Goal: Task Accomplishment & Management: Manage account settings

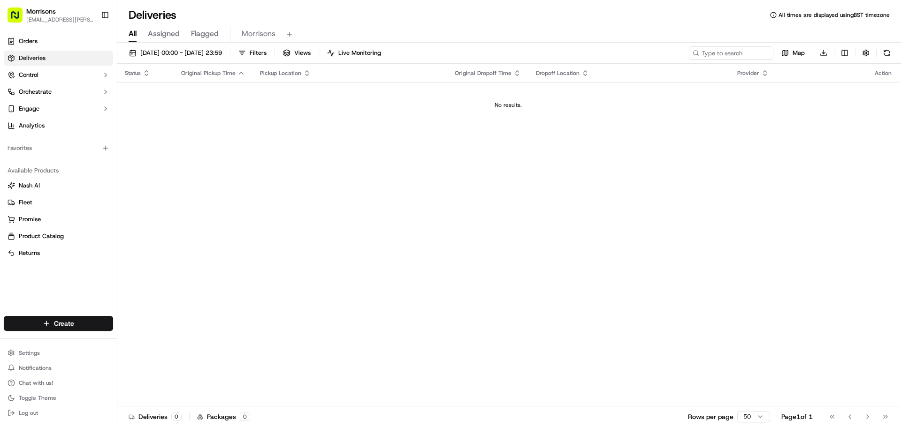
click at [29, 55] on span "Deliveries" at bounding box center [32, 58] width 27 height 8
click at [51, 80] on button "Control" at bounding box center [58, 75] width 109 height 15
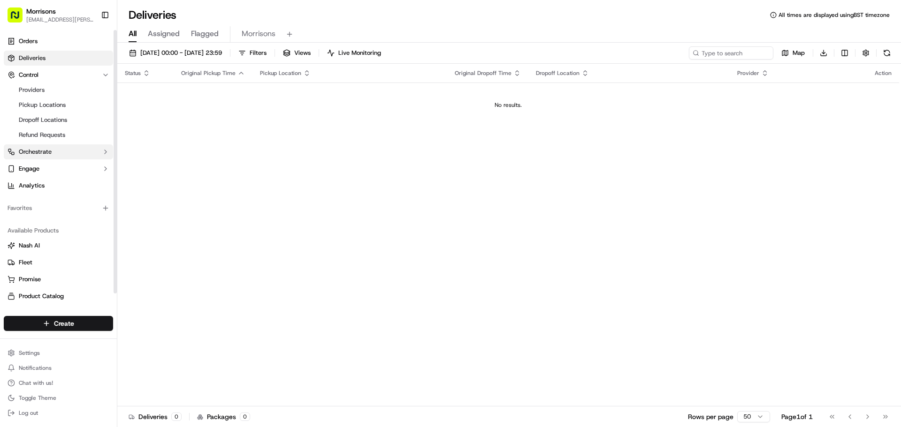
click at [41, 157] on button "Orchestrate" at bounding box center [58, 151] width 109 height 15
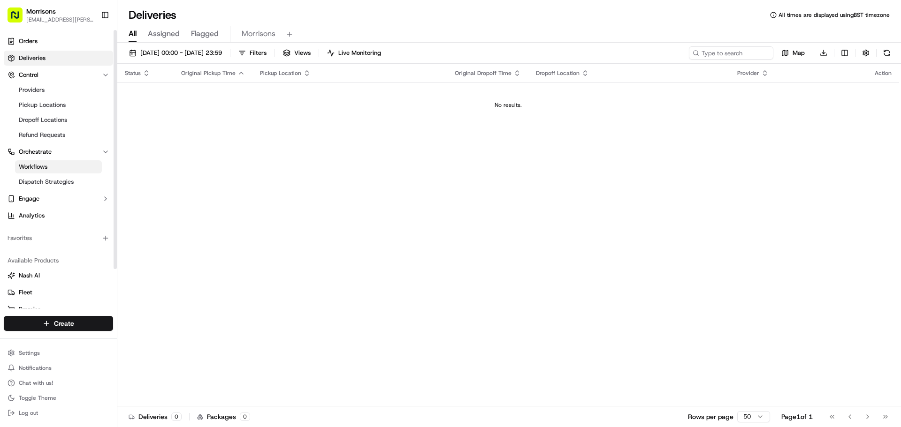
click at [38, 167] on span "Workflows" at bounding box center [33, 167] width 29 height 8
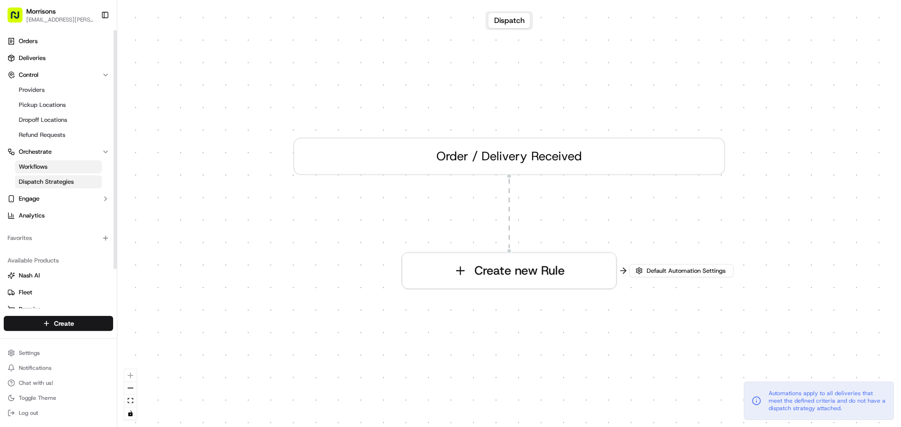
click at [39, 179] on span "Dispatch Strategies" at bounding box center [46, 182] width 55 height 8
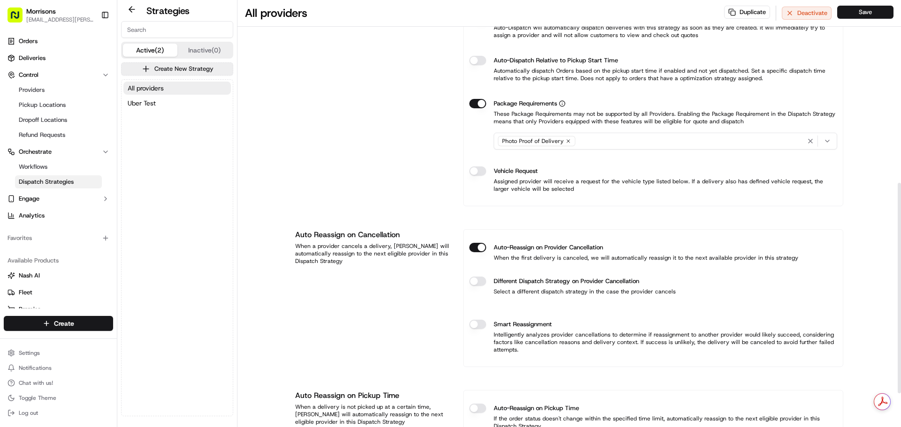
scroll to position [440, 0]
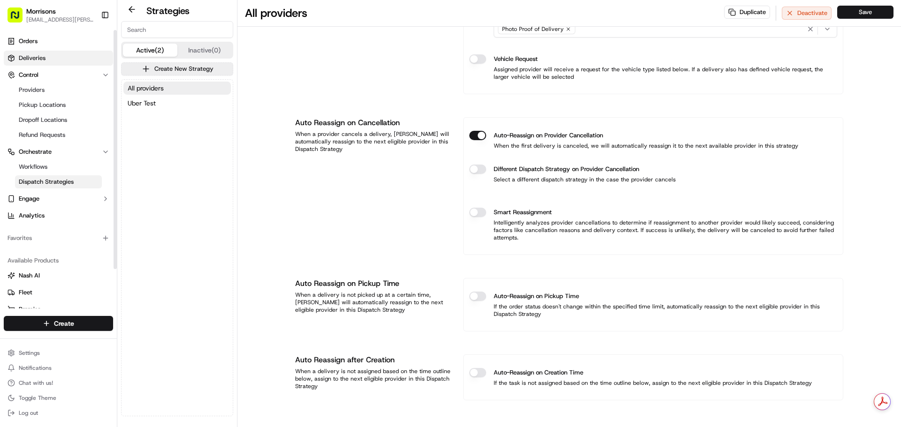
click at [49, 56] on link "Deliveries" at bounding box center [58, 58] width 109 height 15
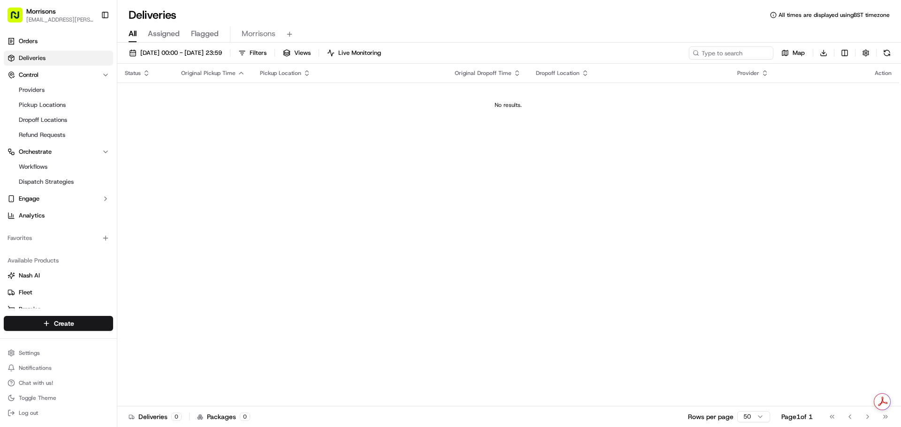
click at [172, 35] on span "Assigned" at bounding box center [164, 33] width 32 height 11
click at [190, 53] on span "[DATE] 00:00 - [DATE] 23:59" at bounding box center [181, 53] width 82 height 8
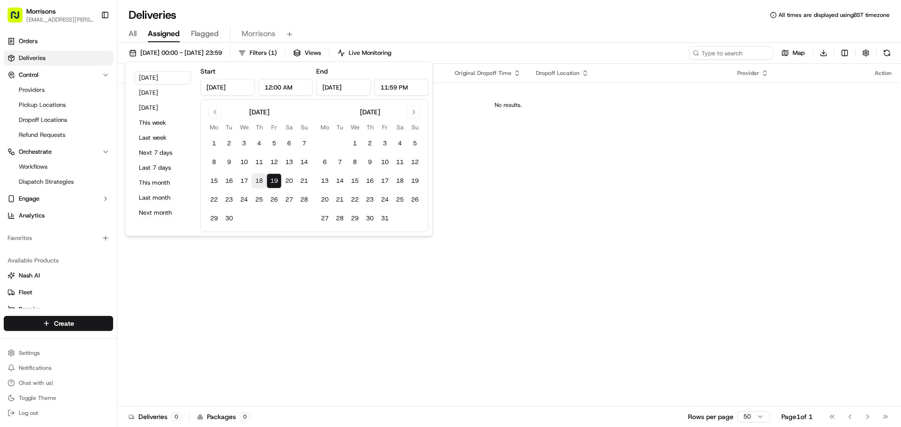
click at [254, 182] on button "18" at bounding box center [258, 181] width 15 height 15
type input "[DATE]"
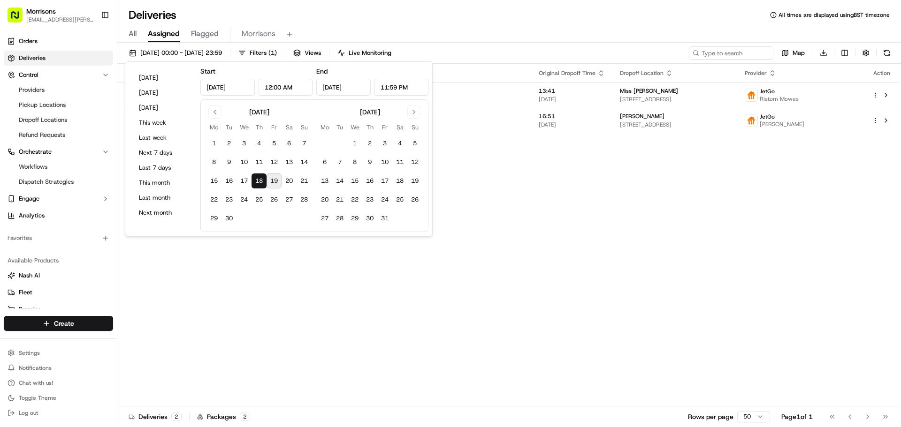
click at [588, 15] on div "Deliveries All times are displayed using BST timezone" at bounding box center [508, 15] width 783 height 15
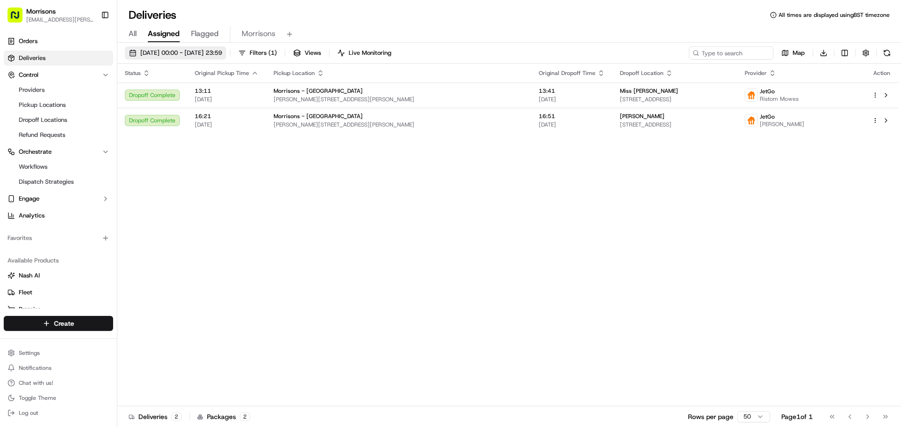
click at [222, 50] on span "[DATE] 00:00 - [DATE] 23:59" at bounding box center [181, 53] width 82 height 8
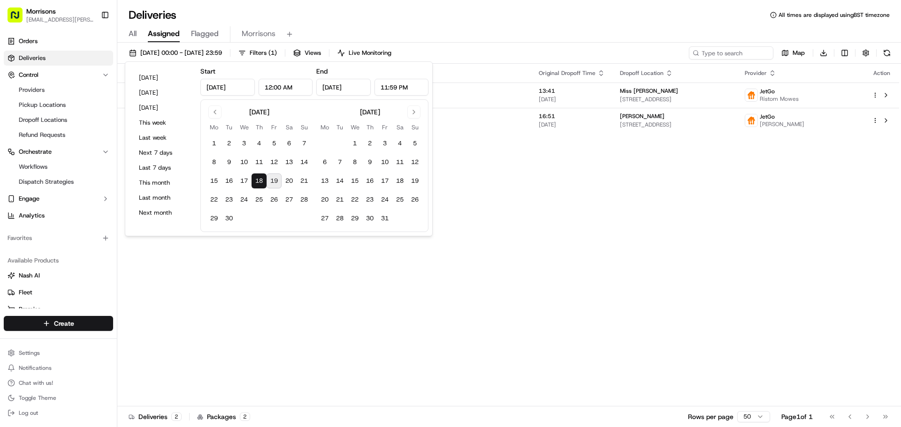
click at [569, 233] on div "Status Original Pickup Time Pickup Location Original Dropoff Time Dropoff Locat…" at bounding box center [508, 235] width 782 height 343
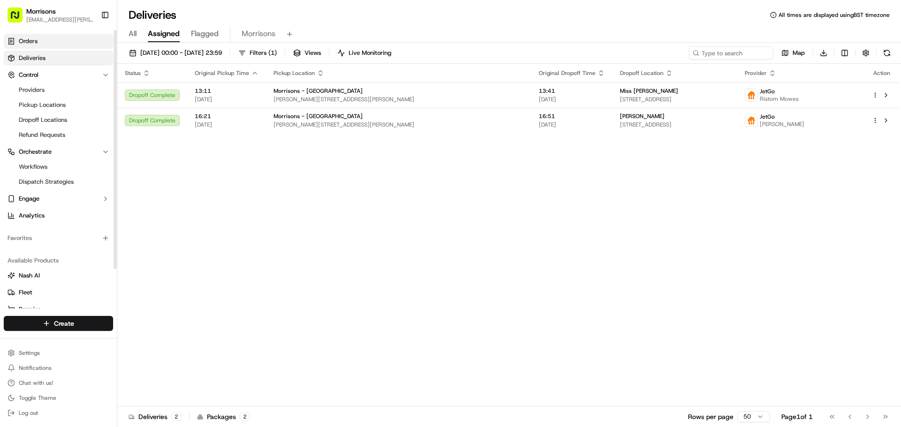
click at [24, 45] on span "Orders" at bounding box center [28, 41] width 19 height 8
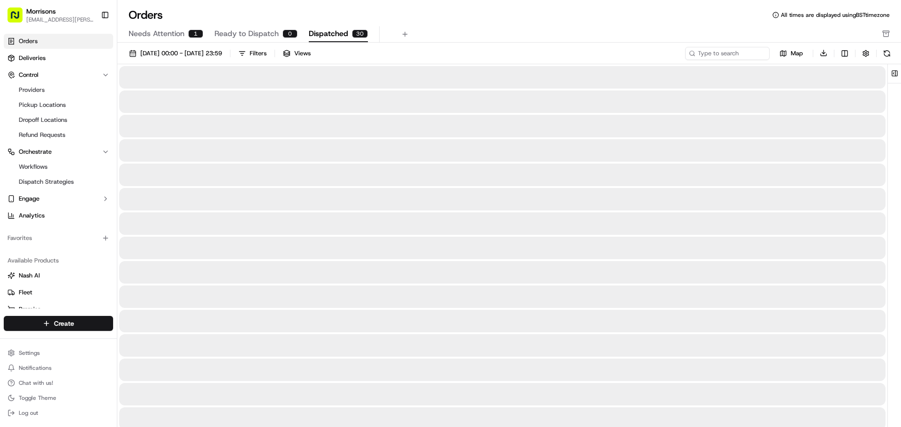
click at [324, 30] on span "Dispatched" at bounding box center [328, 33] width 39 height 11
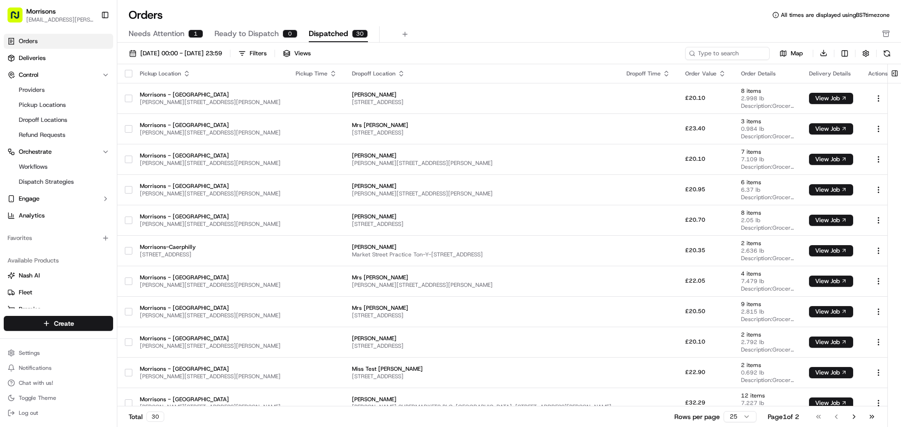
click at [329, 76] on icon "button" at bounding box center [333, 74] width 8 height 8
click at [470, 41] on div "Needs Attention 1 Ready to Dispatch 0 Dispatched 30" at bounding box center [503, 34] width 748 height 16
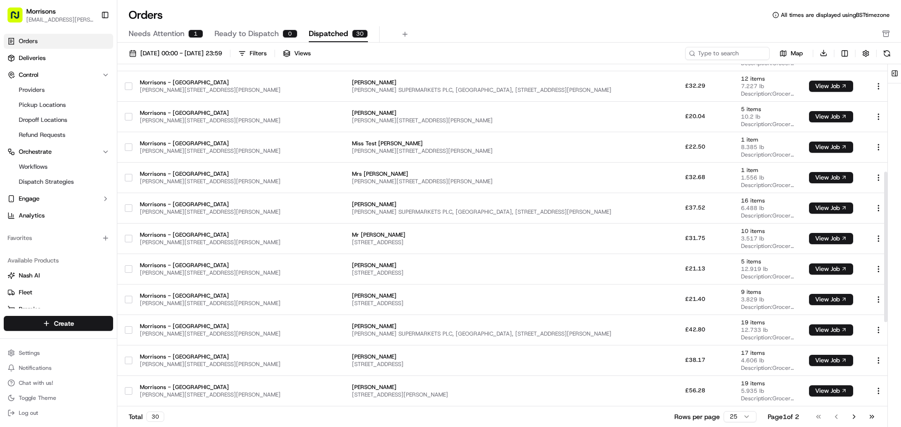
scroll to position [438, 0]
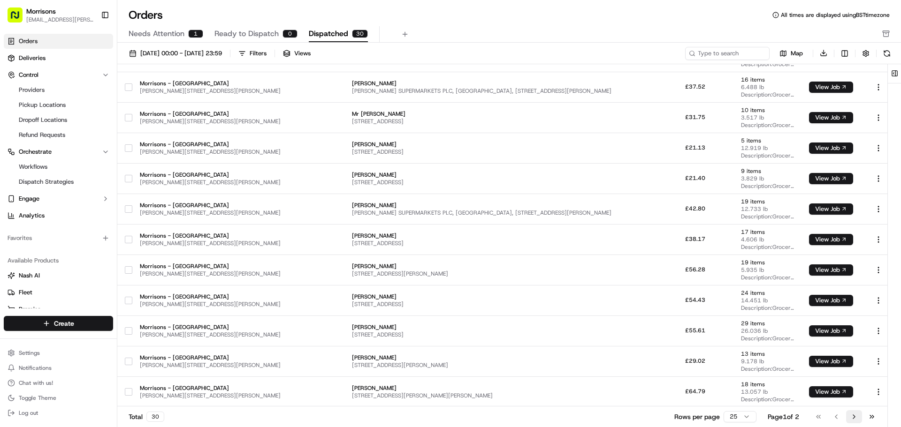
click at [852, 413] on button "Go to next page" at bounding box center [854, 416] width 16 height 13
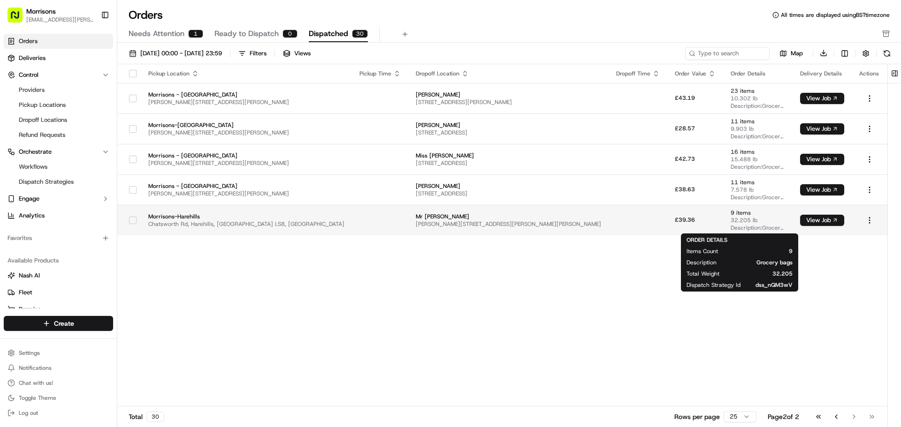
click at [730, 220] on span "32.205 lb" at bounding box center [757, 221] width 54 height 8
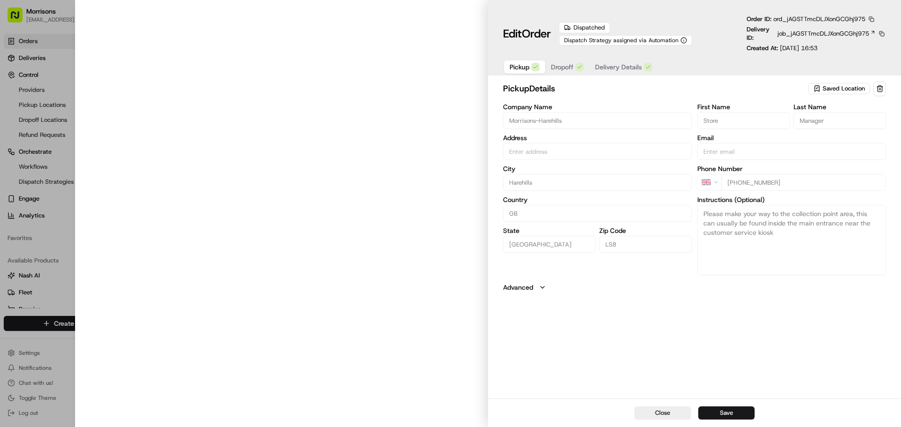
type input "Chatsworth Rd, Harehills, [GEOGRAPHIC_DATA] LS8, [GEOGRAPHIC_DATA]"
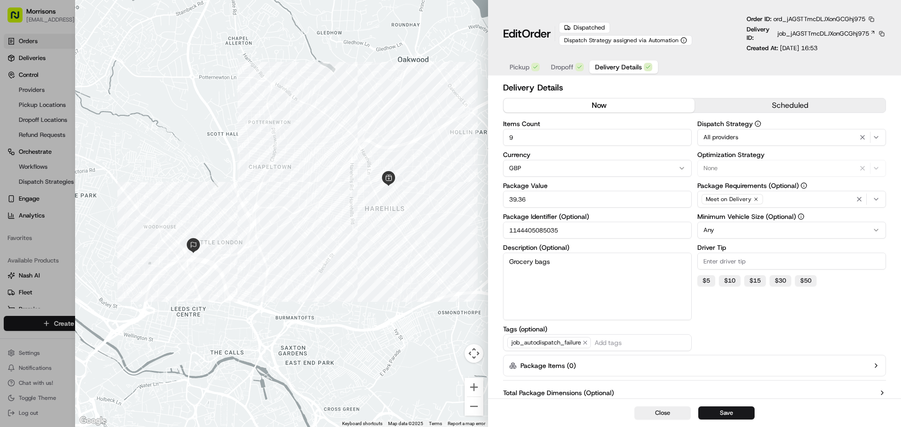
click at [610, 63] on span "Delivery Details" at bounding box center [618, 66] width 47 height 9
click at [572, 65] on span "Dropoff" at bounding box center [562, 66] width 23 height 9
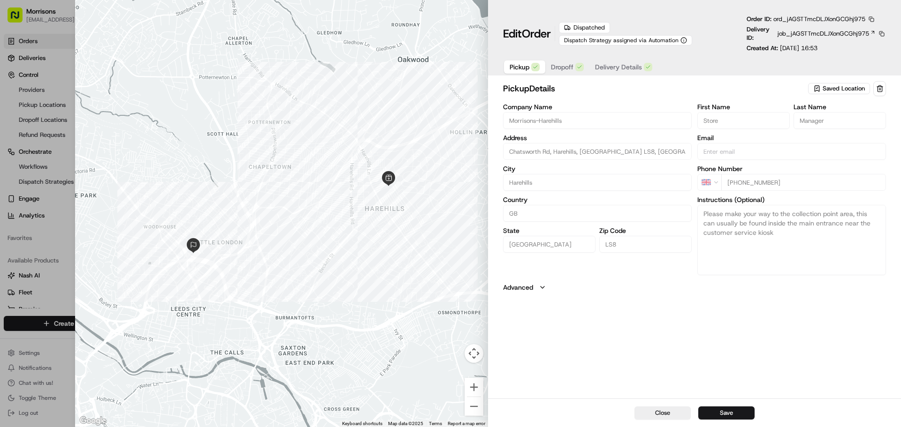
click at [523, 72] on button "Pickup" at bounding box center [524, 67] width 41 height 13
click at [539, 292] on button "Advanced" at bounding box center [694, 287] width 383 height 9
click at [642, 410] on button "Close" at bounding box center [662, 413] width 56 height 13
type input "+1"
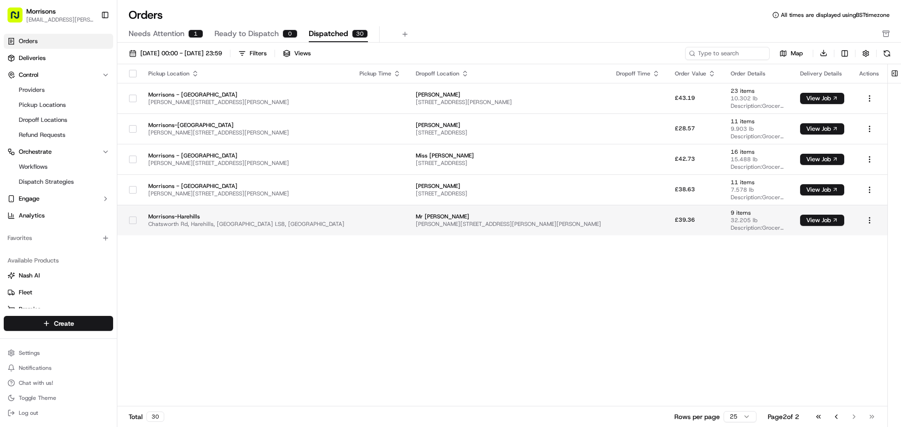
click at [352, 223] on td at bounding box center [380, 220] width 56 height 30
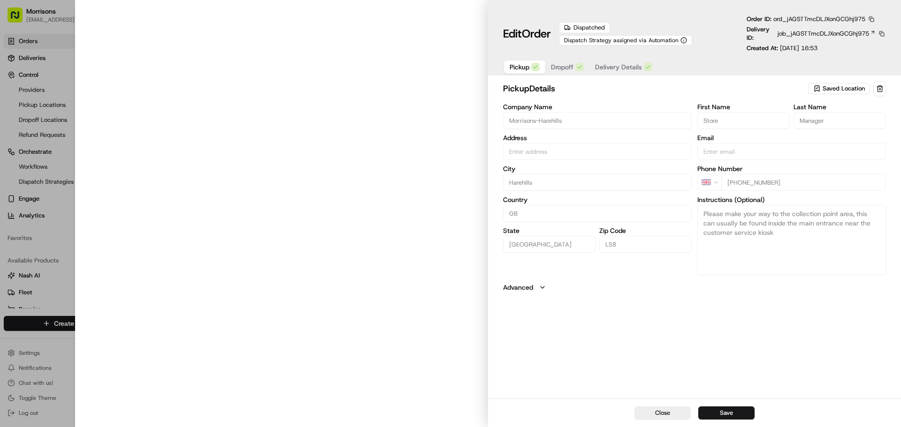
type input "Chatsworth Rd, Harehills, [GEOGRAPHIC_DATA] LS8, [GEOGRAPHIC_DATA]"
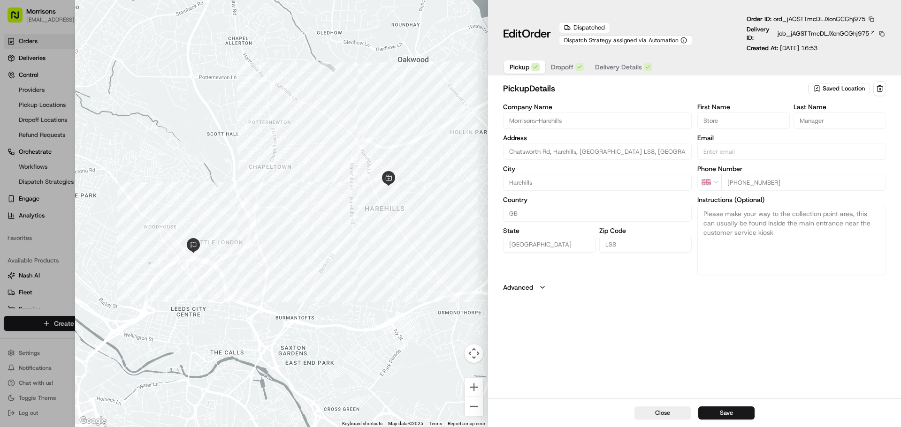
click at [406, 85] on div at bounding box center [281, 213] width 413 height 427
click at [652, 411] on button "Close" at bounding box center [662, 413] width 56 height 13
type input "+1"
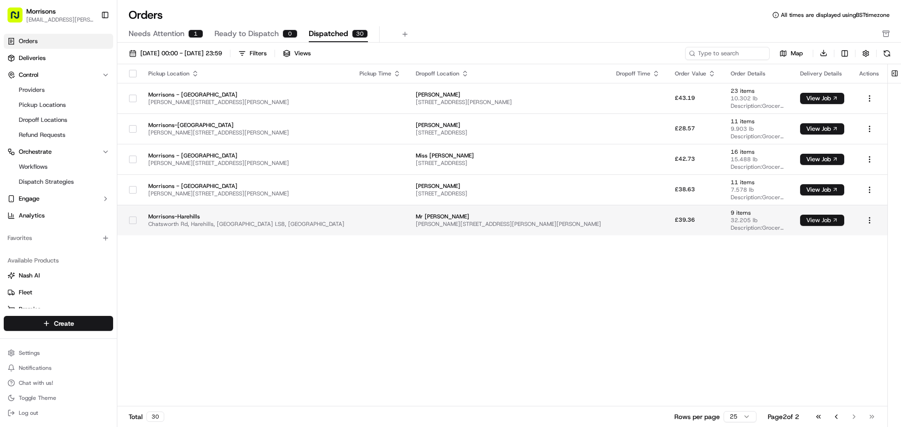
click at [813, 223] on button "View Job" at bounding box center [822, 220] width 44 height 11
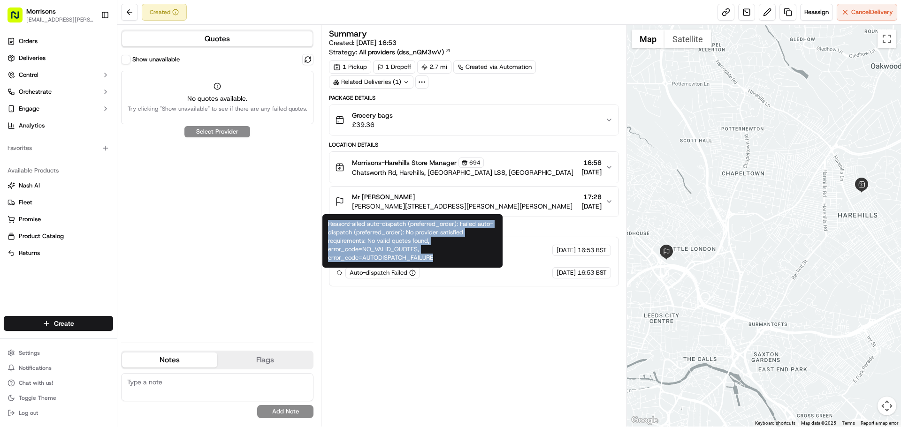
drag, startPoint x: 443, startPoint y: 261, endPoint x: 322, endPoint y: 226, distance: 125.6
click at [322, 226] on div "Reason: Failed auto-dispatch (preferred_order): Failed auto-dispatch (preferred…" at bounding box center [412, 240] width 180 height 53
